Goal: Connect with others: Connect with others

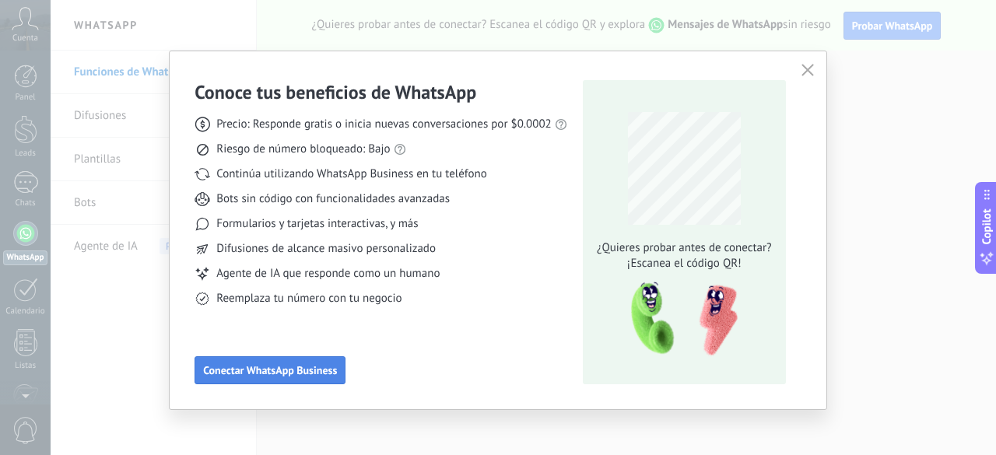
click at [293, 365] on span "Conectar WhatsApp Business" at bounding box center [270, 370] width 134 height 11
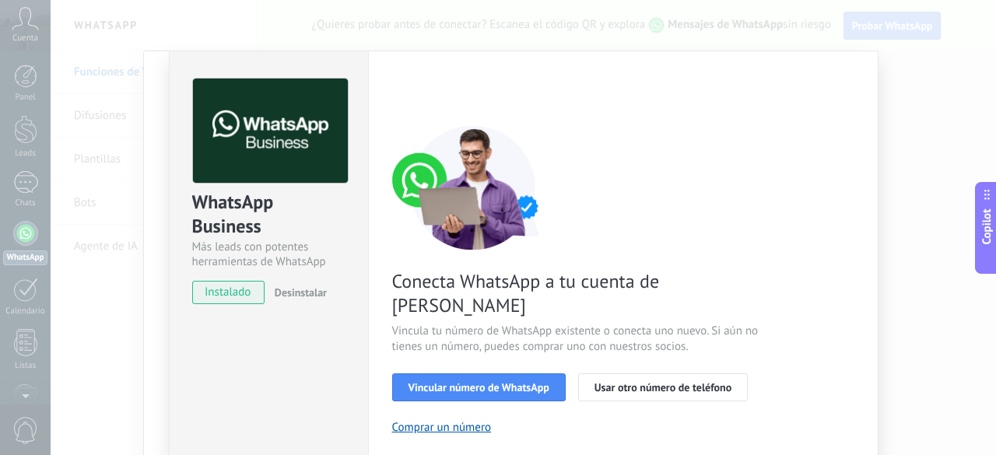
click at [210, 290] on span "instalado" at bounding box center [228, 292] width 71 height 23
click at [500, 382] on span "Vincular número de WhatsApp" at bounding box center [479, 387] width 141 height 11
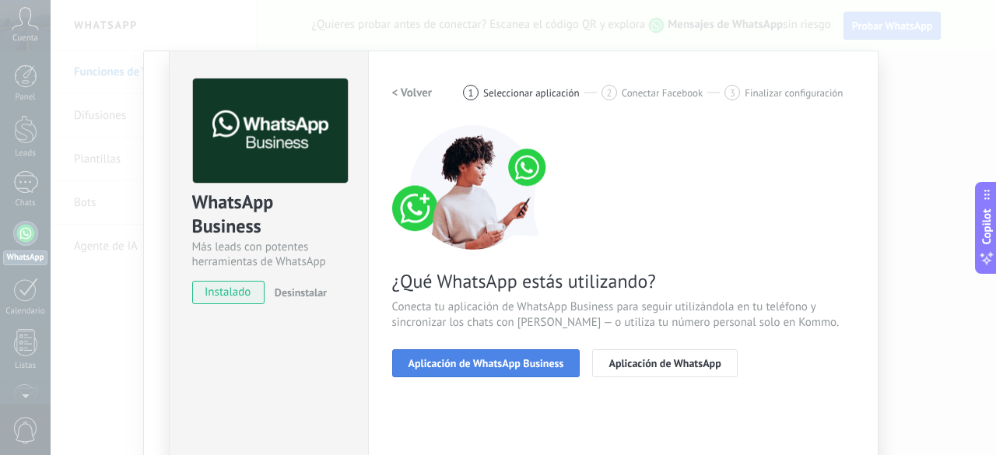
click at [508, 360] on span "Aplicación de WhatsApp Business" at bounding box center [487, 363] width 156 height 11
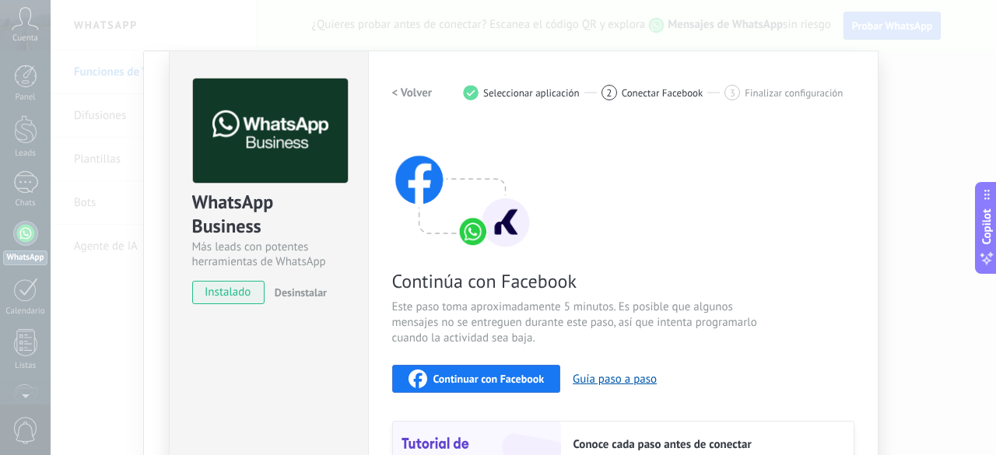
click at [480, 378] on span "Continuar con Facebook" at bounding box center [489, 379] width 111 height 11
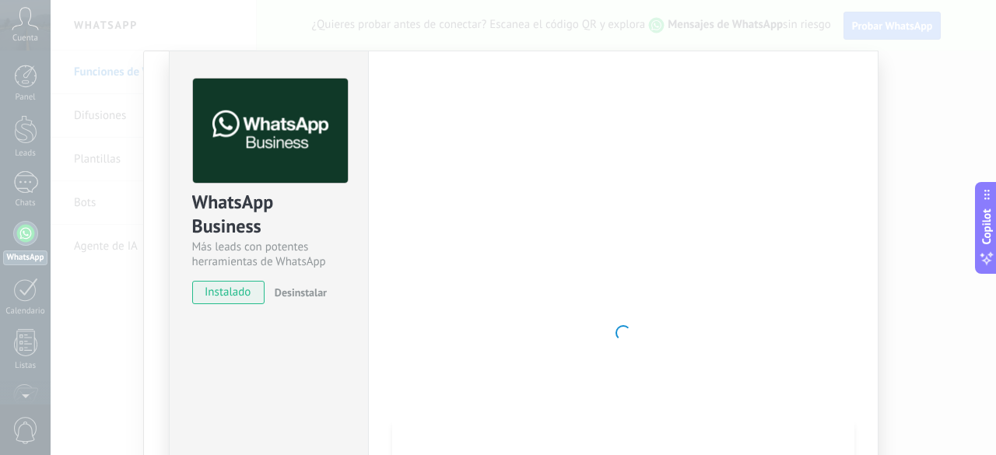
click at [759, 346] on div at bounding box center [623, 333] width 462 height 509
click at [242, 293] on span "instalado" at bounding box center [228, 292] width 71 height 23
